Goal: Information Seeking & Learning: Find specific fact

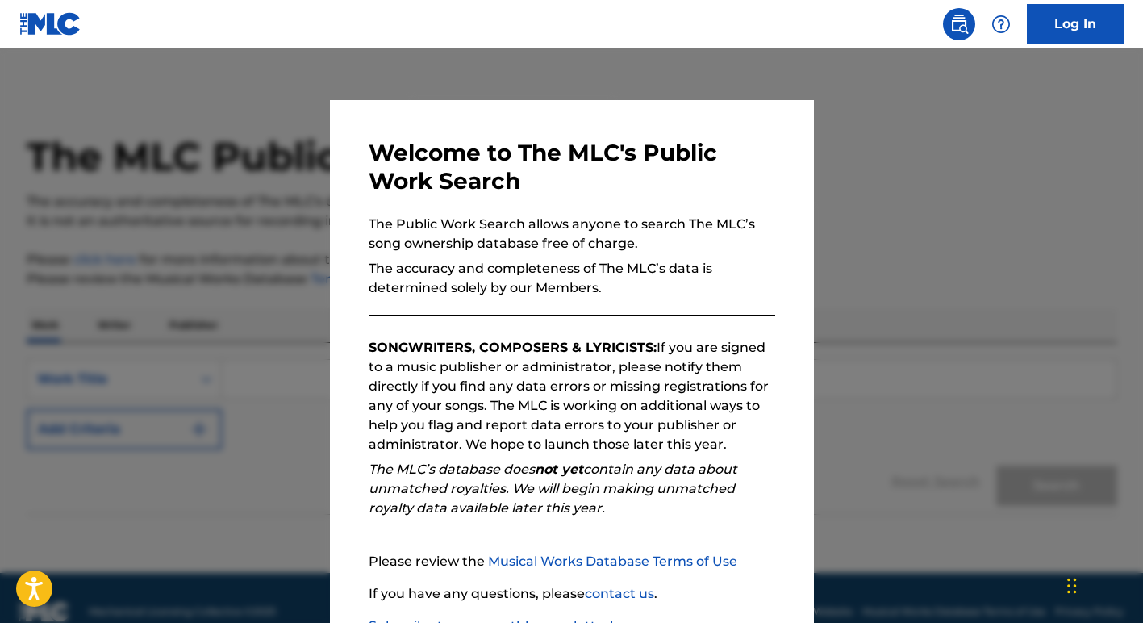
click at [256, 476] on div at bounding box center [571, 359] width 1143 height 623
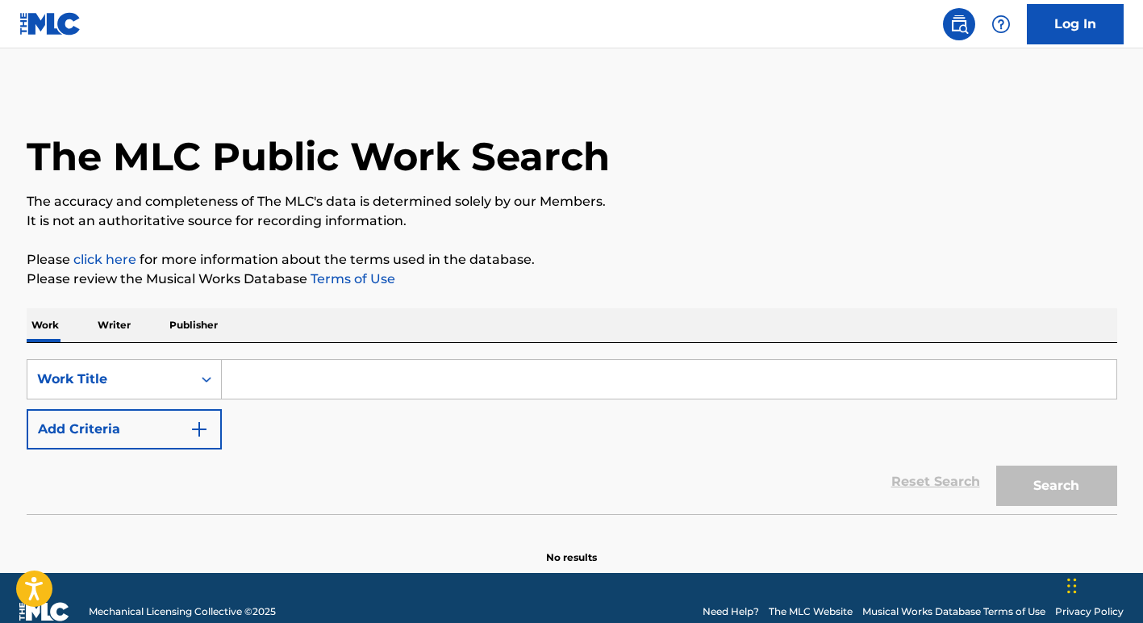
click at [314, 383] on input "Search Form" at bounding box center [669, 379] width 894 height 39
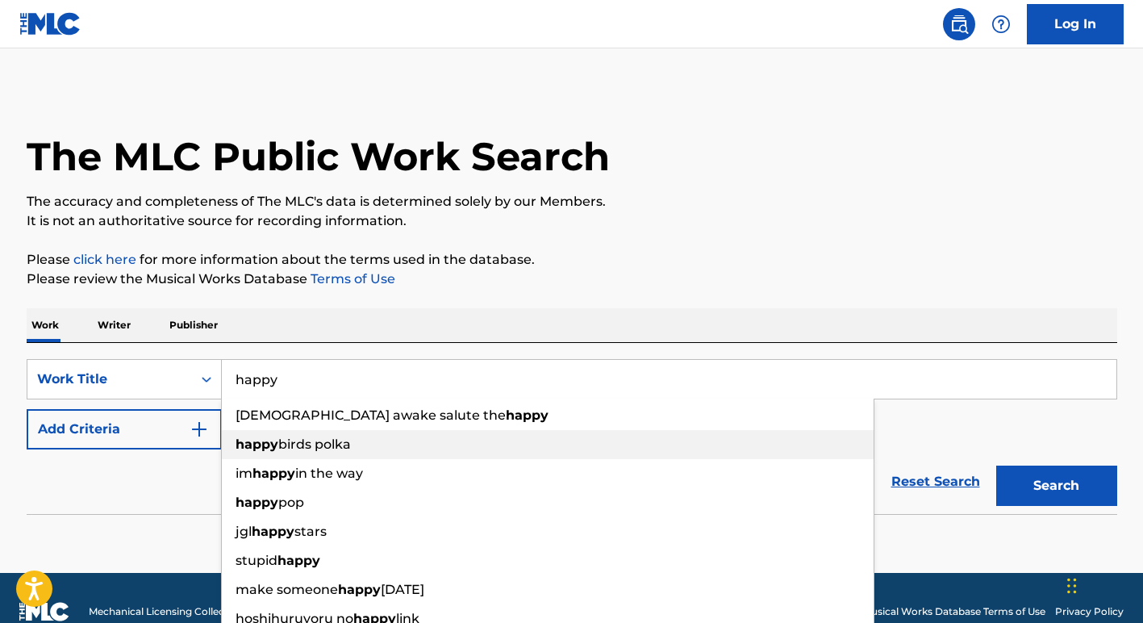
type input "happy"
click at [351, 440] on span "birds polka" at bounding box center [314, 443] width 73 height 15
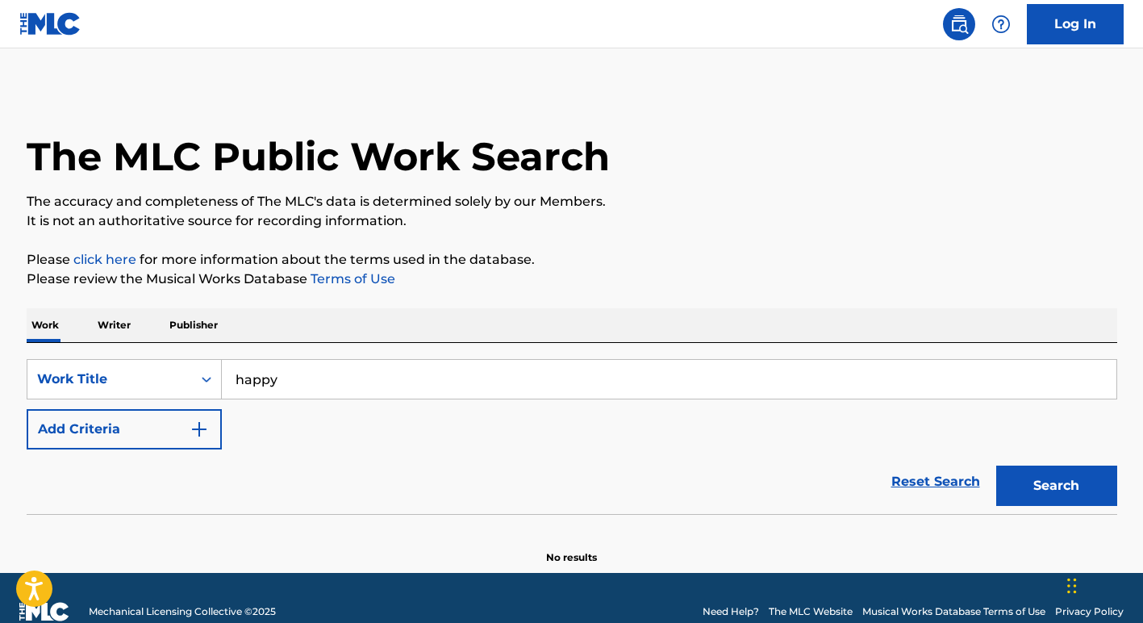
click at [1043, 469] on button "Search" at bounding box center [1056, 485] width 121 height 40
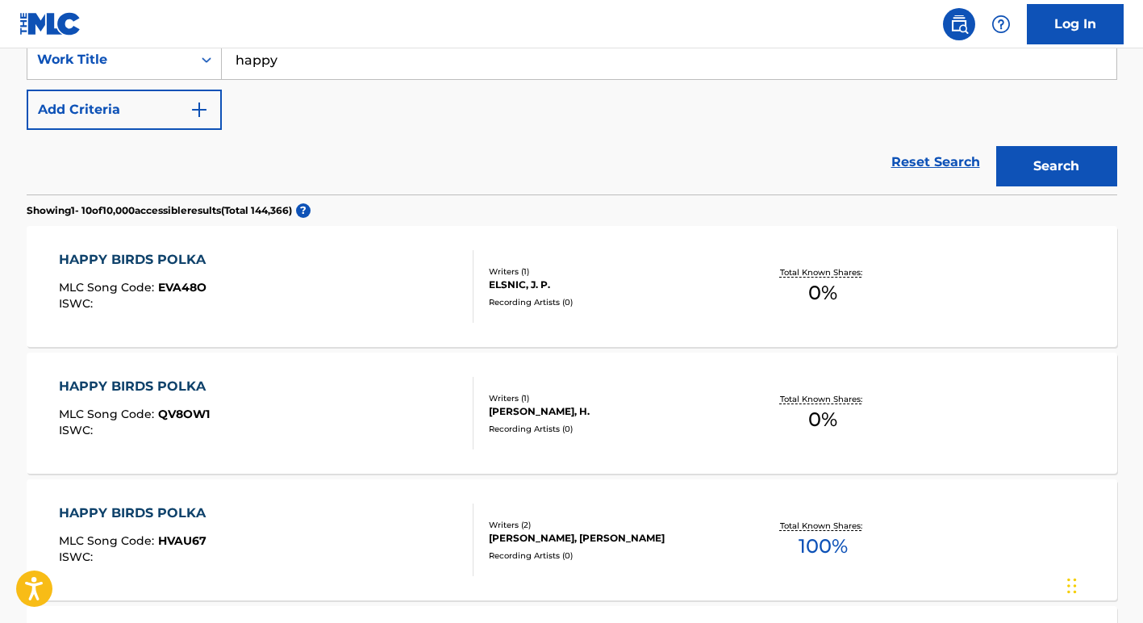
scroll to position [317, 0]
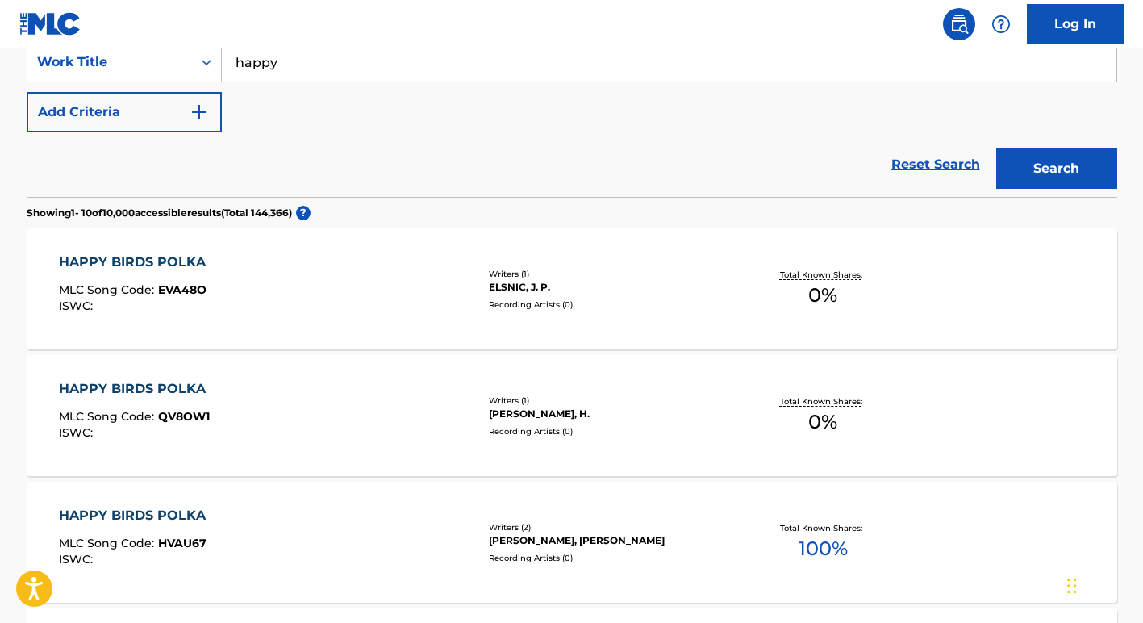
click at [287, 284] on div "HAPPY BIRDS POLKA MLC Song Code : EVA48O ISWC :" at bounding box center [266, 288] width 415 height 73
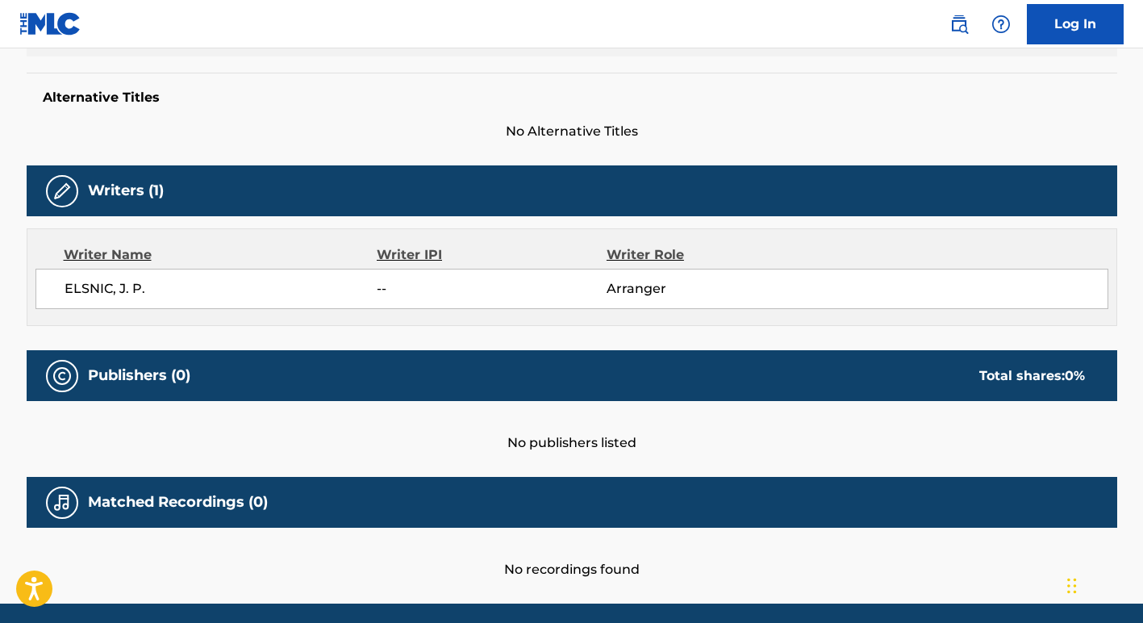
scroll to position [461, 0]
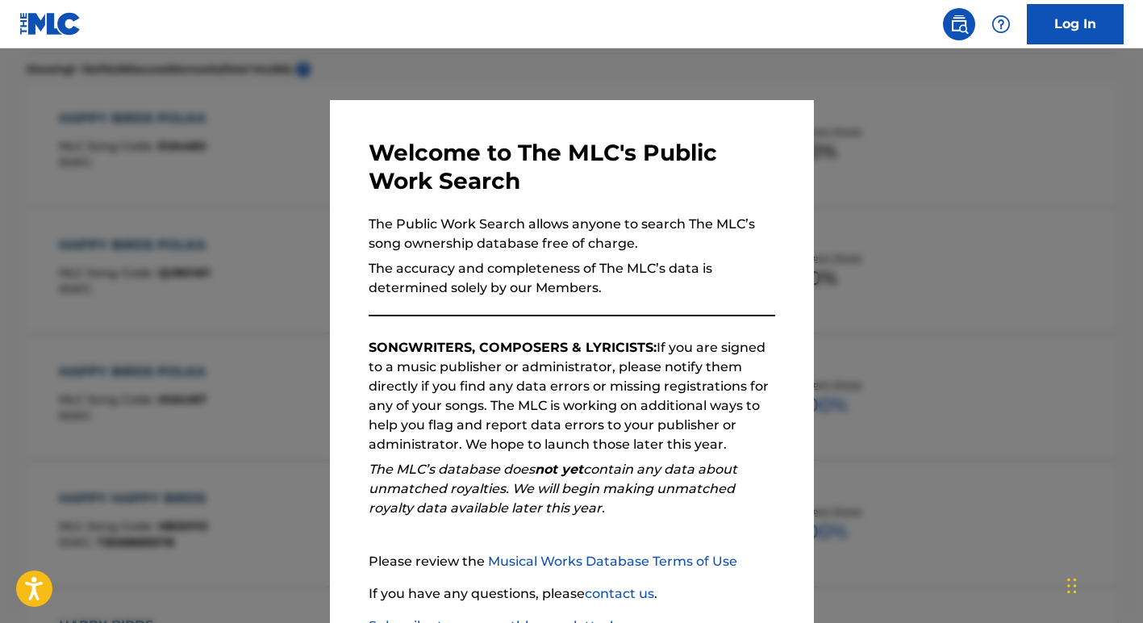
scroll to position [317, 0]
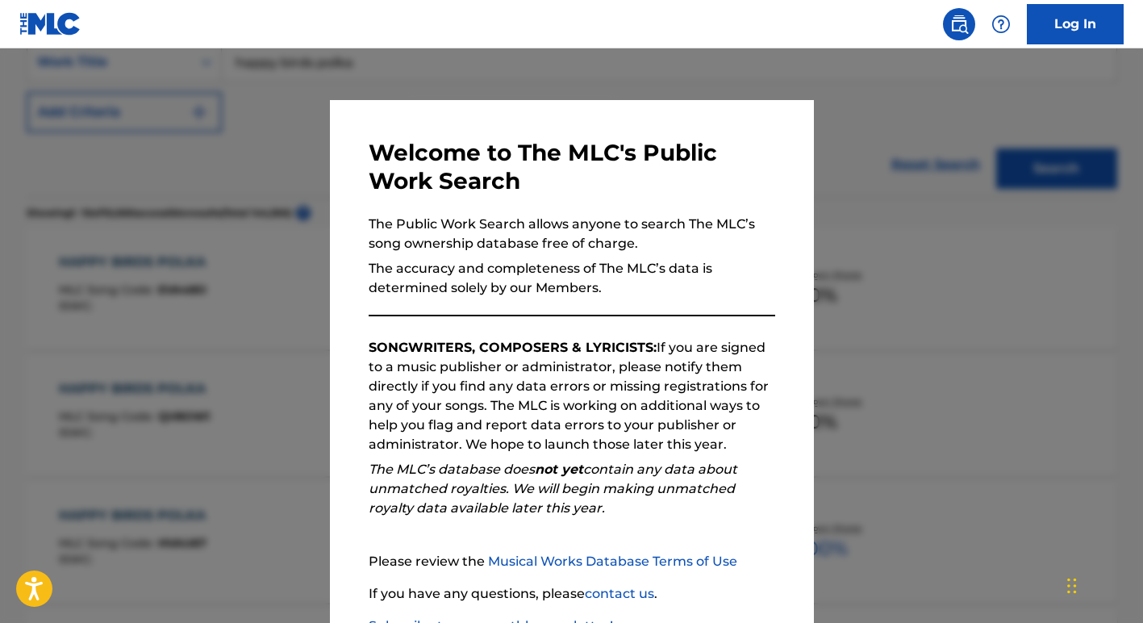
click at [204, 184] on div at bounding box center [571, 359] width 1143 height 623
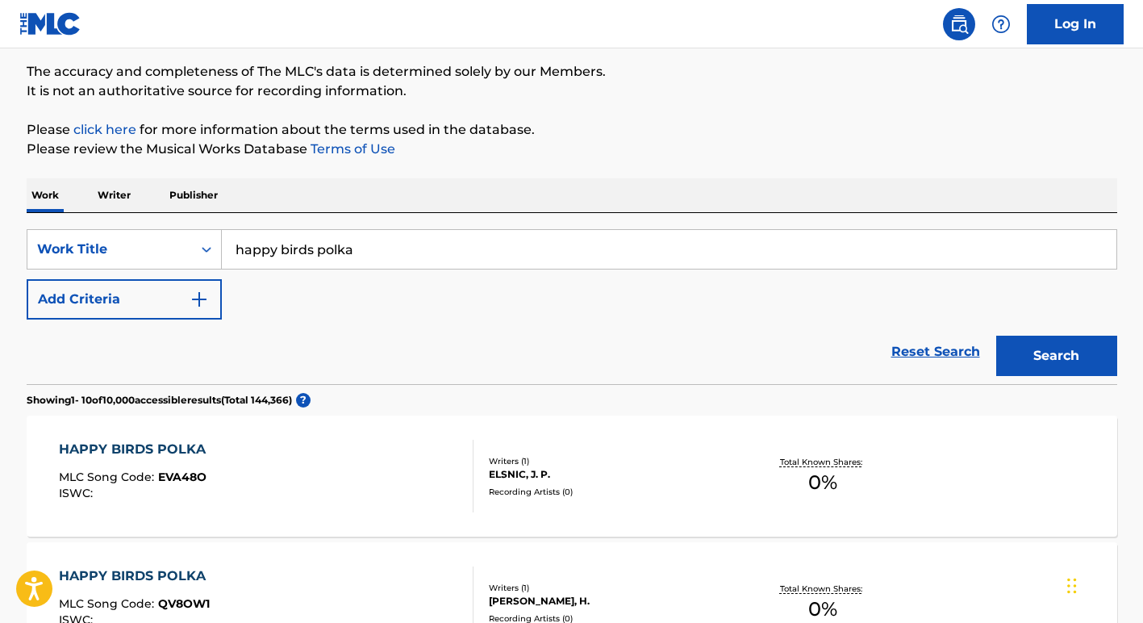
scroll to position [0, 0]
